Goal: Task Accomplishment & Management: Manage account settings

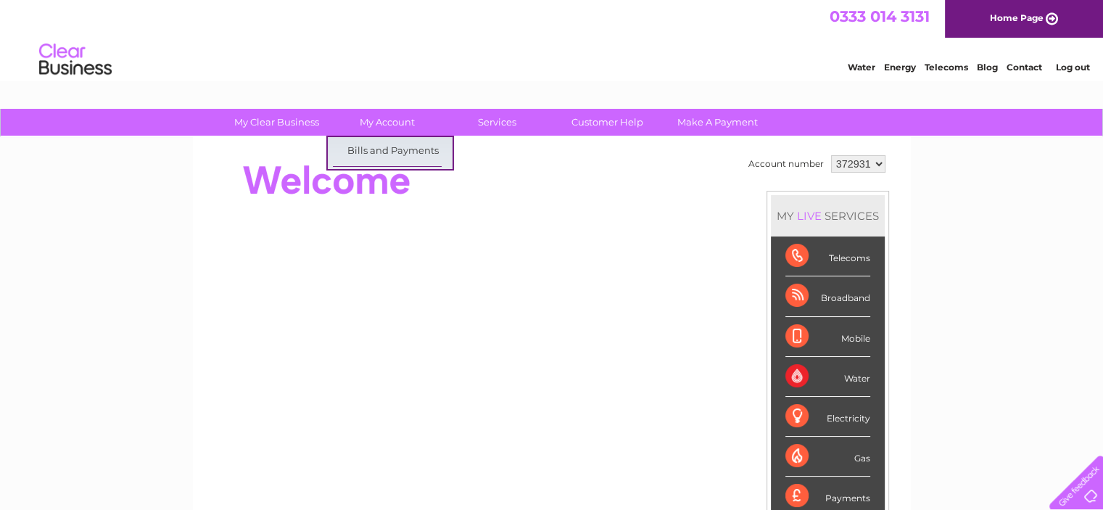
click at [400, 130] on link "My Account" at bounding box center [387, 122] width 120 height 27
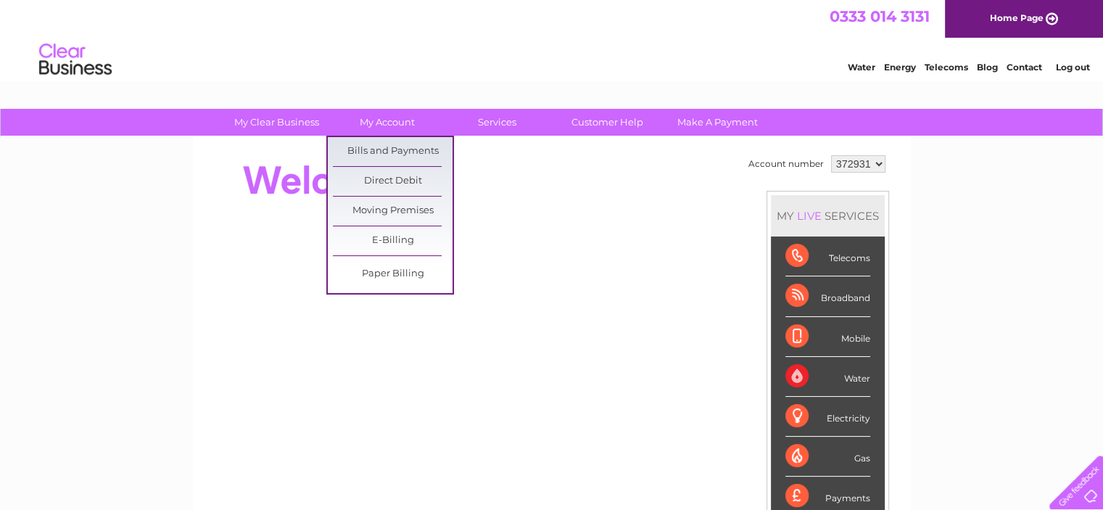
click at [398, 141] on link "Bills and Payments" at bounding box center [393, 151] width 120 height 29
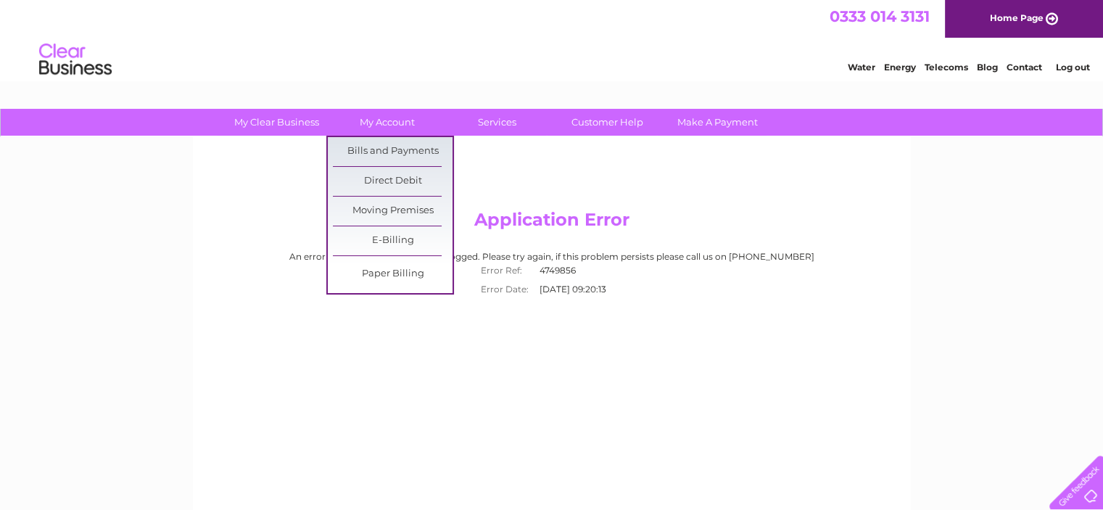
click at [377, 144] on link "Bills and Payments" at bounding box center [393, 151] width 120 height 29
